Goal: Navigation & Orientation: Find specific page/section

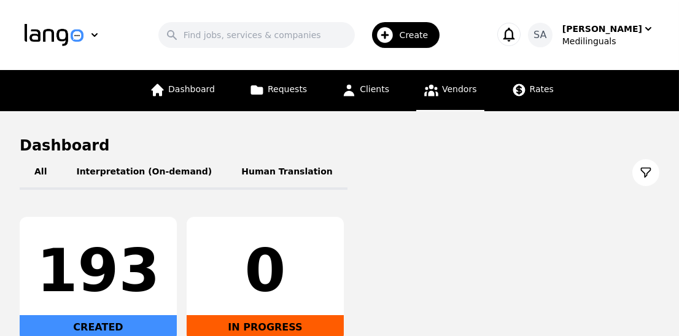
click at [465, 85] on span "Vendors" at bounding box center [459, 89] width 34 height 10
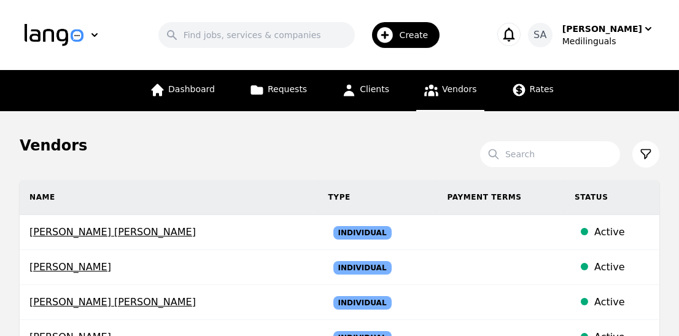
click at [465, 98] on link "Vendors" at bounding box center [449, 90] width 67 height 41
click at [302, 90] on span "Requests" at bounding box center [287, 89] width 39 height 10
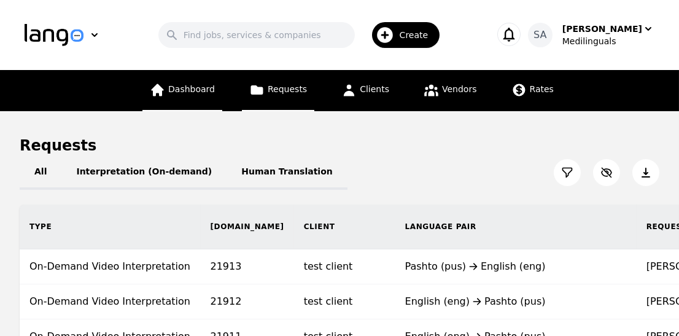
click at [207, 95] on link "Dashboard" at bounding box center [182, 90] width 80 height 41
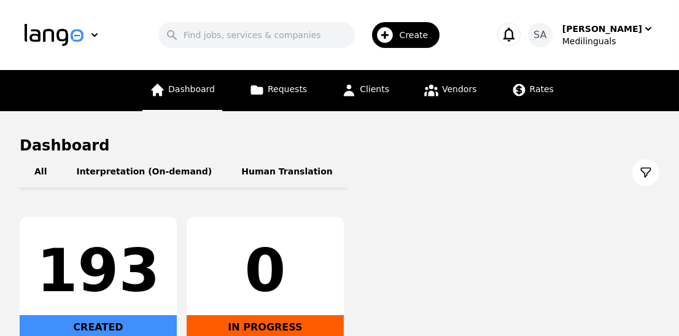
click at [193, 96] on link "Dashboard" at bounding box center [182, 90] width 80 height 41
click at [206, 89] on span "Dashboard" at bounding box center [191, 89] width 47 height 10
click at [96, 40] on icon "button" at bounding box center [94, 35] width 12 height 12
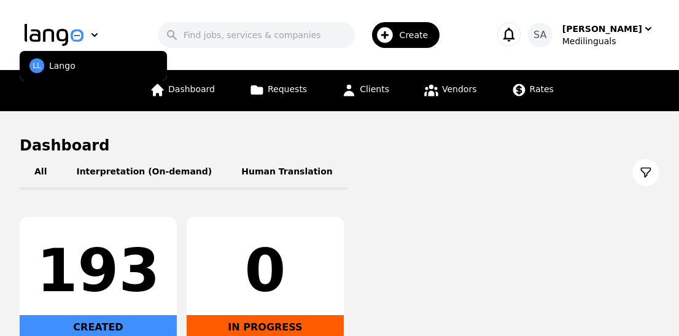
click at [69, 64] on p "Lango" at bounding box center [62, 66] width 26 height 12
